Goal: Find specific page/section: Find specific page/section

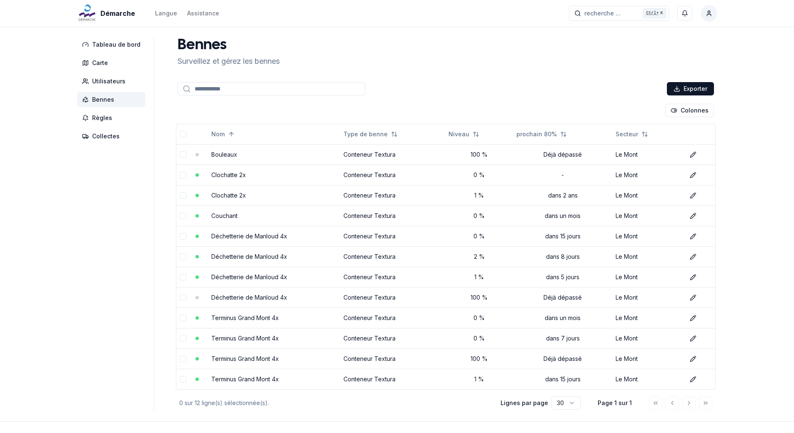
scroll to position [29, 0]
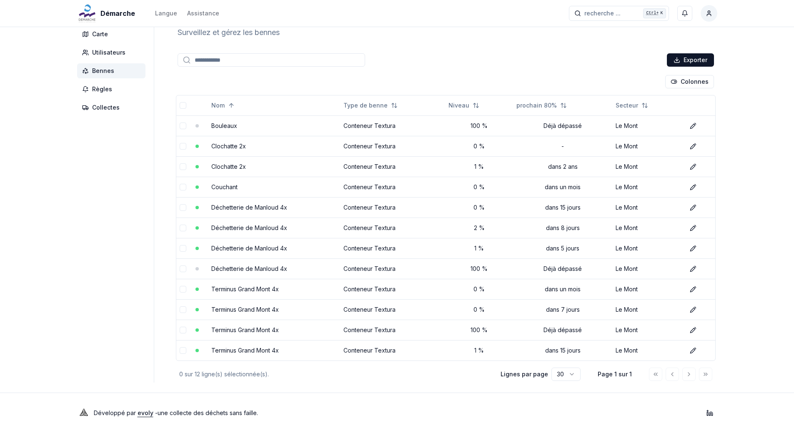
click at [481, 52] on div "Exporter" at bounding box center [446, 60] width 540 height 17
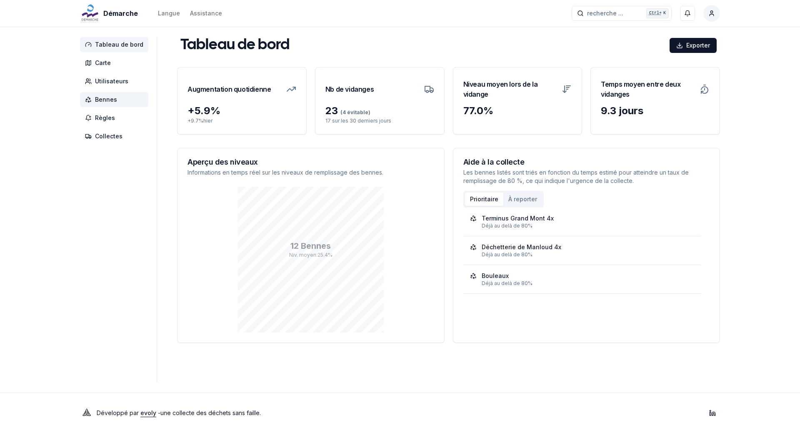
click at [110, 100] on span "Bennes" at bounding box center [106, 99] width 22 height 8
